Goal: Information Seeking & Learning: Learn about a topic

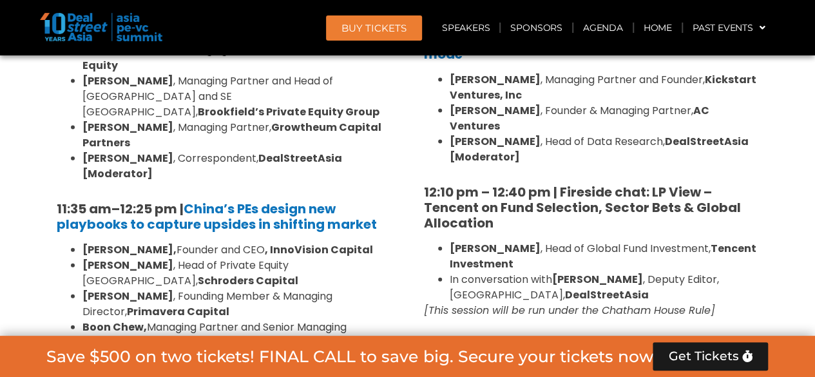
scroll to position [1254, 0]
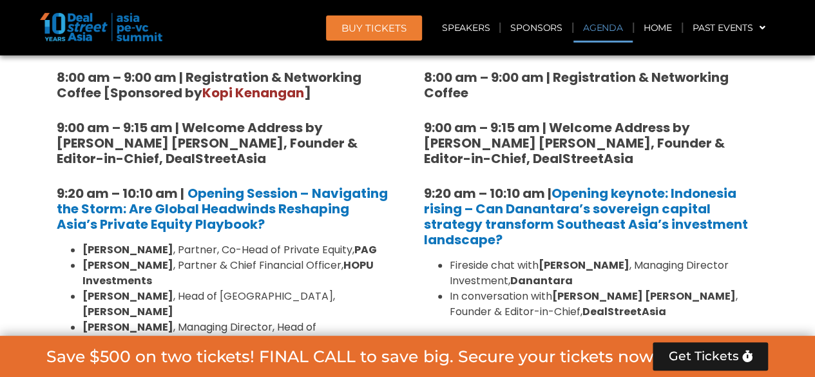
scroll to position [803, 0]
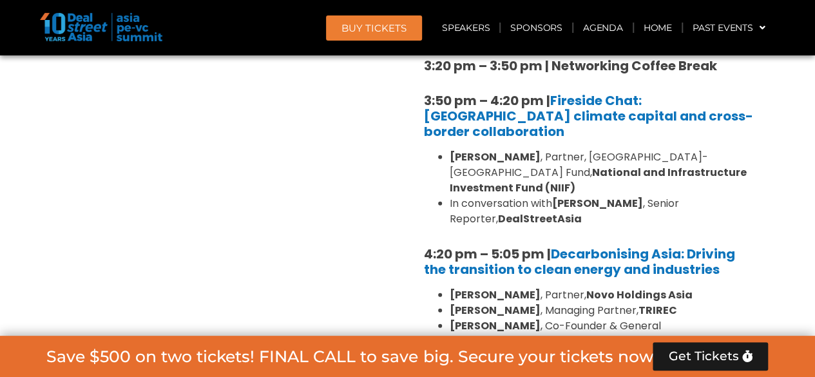
scroll to position [4025, 0]
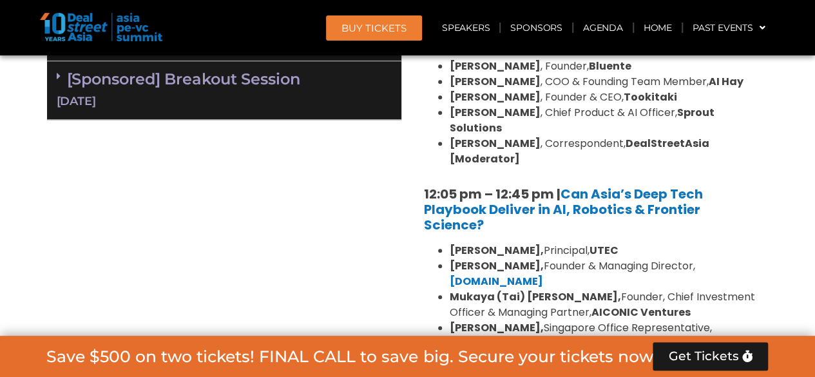
scroll to position [2994, 0]
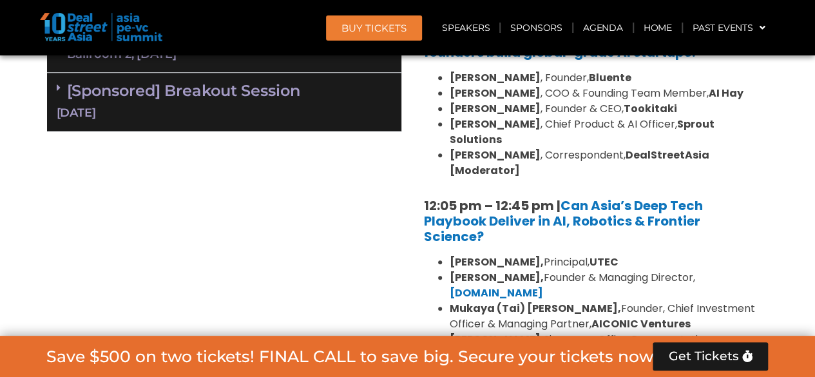
drag, startPoint x: 57, startPoint y: 271, endPoint x: 154, endPoint y: 220, distance: 109.3
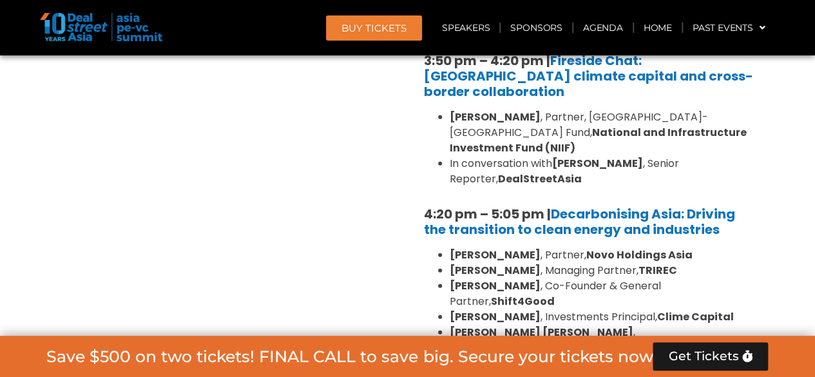
scroll to position [4219, 0]
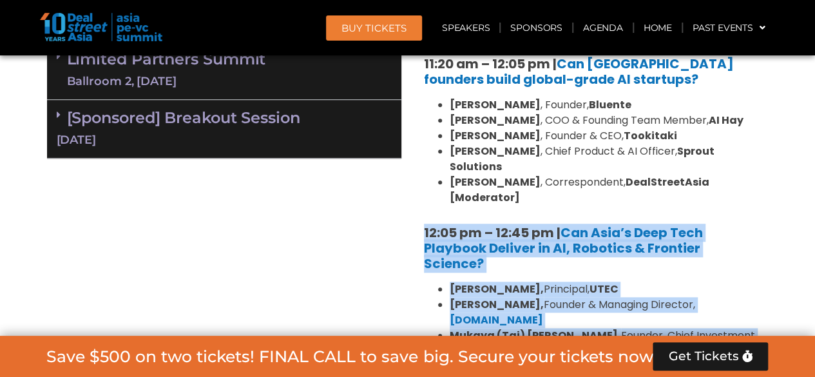
scroll to position [3148, 0]
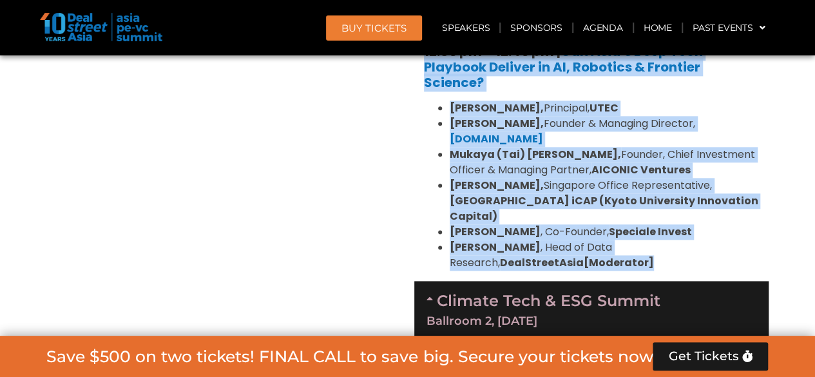
drag, startPoint x: 416, startPoint y: 144, endPoint x: 535, endPoint y: 129, distance: 119.6
copy div "12:05 pm – 12:45 pm | Can Asia’s Deep Tech Playbook Deliver in AI, Robotics & F…"
